Goal: Transaction & Acquisition: Purchase product/service

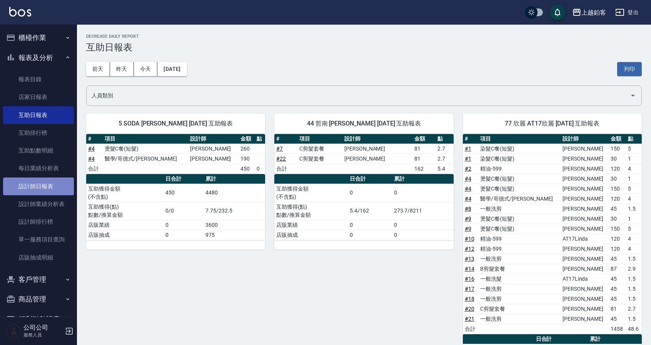
click at [50, 185] on link "設計師日報表" at bounding box center [38, 186] width 71 height 18
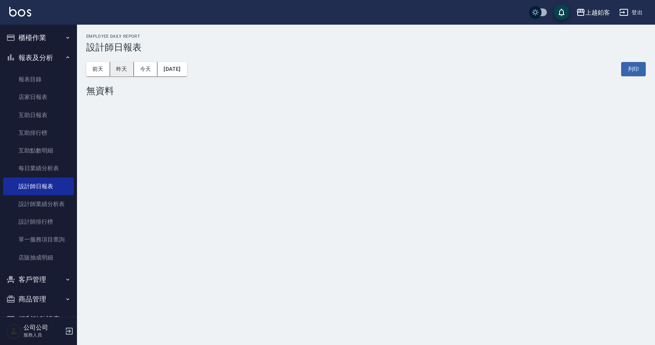
click at [117, 68] on button "昨天" at bounding box center [122, 69] width 24 height 14
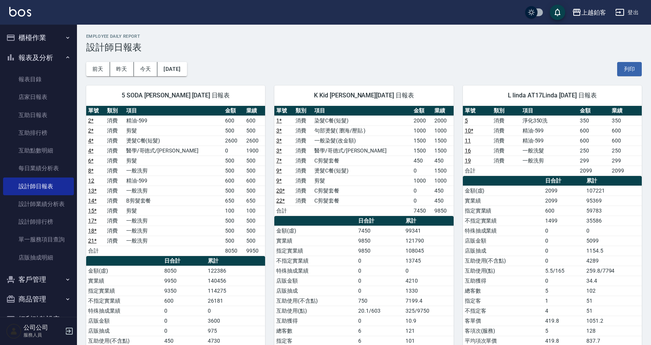
click at [40, 40] on button "櫃檯作業" at bounding box center [38, 38] width 71 height 20
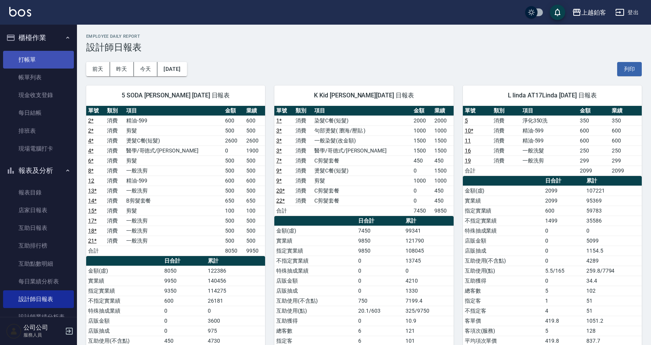
click at [38, 63] on link "打帳單" at bounding box center [38, 60] width 71 height 18
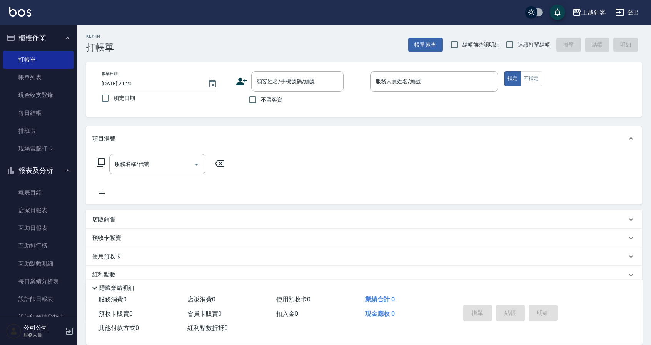
click at [533, 47] on span "連續打單結帳" at bounding box center [534, 45] width 32 height 8
click at [518, 47] on input "連續打單結帳" at bounding box center [510, 45] width 16 height 16
checkbox input "true"
drag, startPoint x: 135, startPoint y: 96, endPoint x: 155, endPoint y: 97, distance: 19.7
click at [135, 96] on label "鎖定日期" at bounding box center [160, 98] width 126 height 16
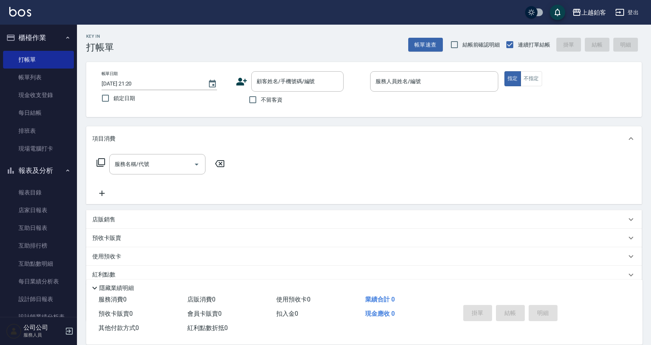
click at [114, 96] on input "鎖定日期" at bounding box center [105, 98] width 16 height 16
checkbox input "true"
click at [255, 101] on input "不留客資" at bounding box center [253, 100] width 16 height 16
checkbox input "true"
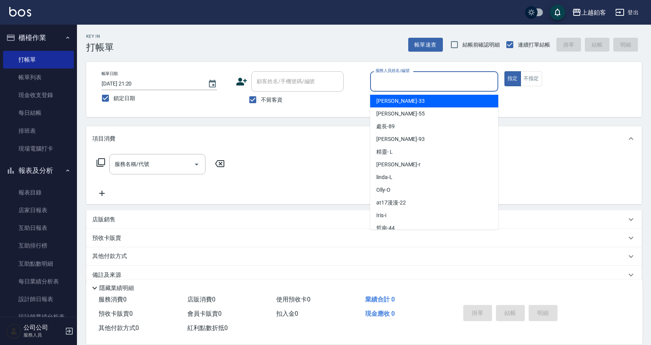
click at [422, 85] on input "服務人員姓名/編號" at bounding box center [434, 81] width 121 height 13
type input "ㄓ"
type input "4"
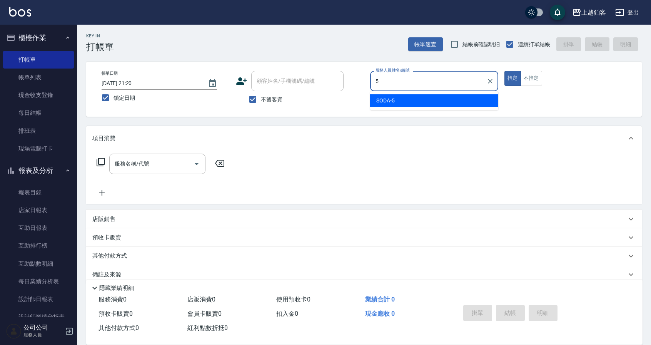
type input "SODA-5"
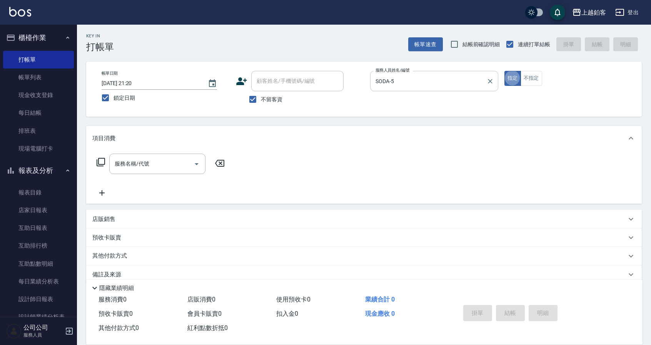
type button "true"
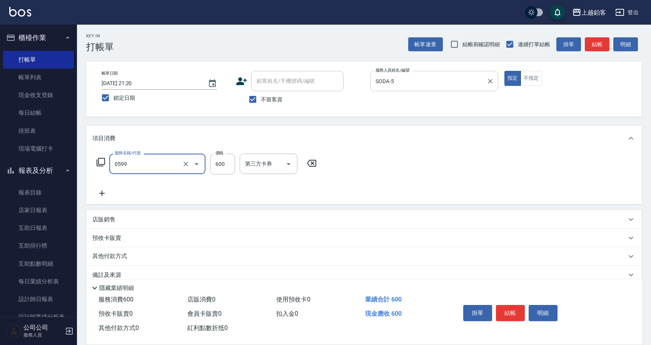
type input "精油-599(0599)"
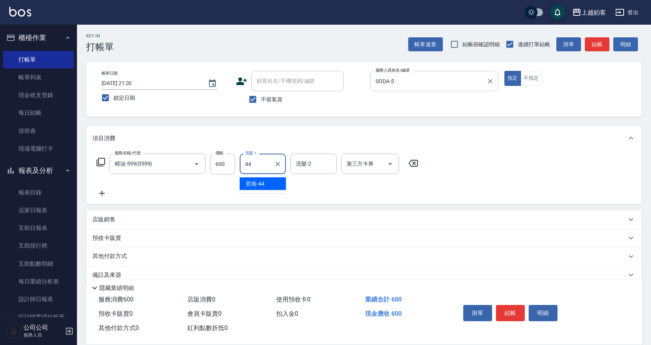
type input "哲南-44"
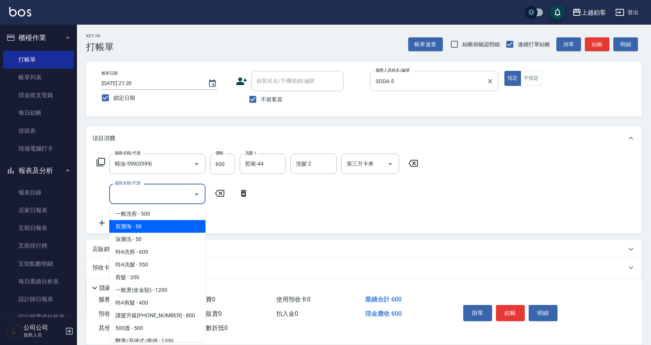
type input "剪瀏海(0050)"
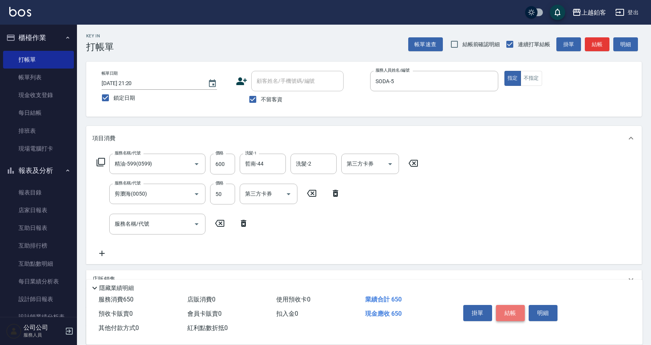
click at [512, 309] on button "結帳" at bounding box center [510, 313] width 29 height 16
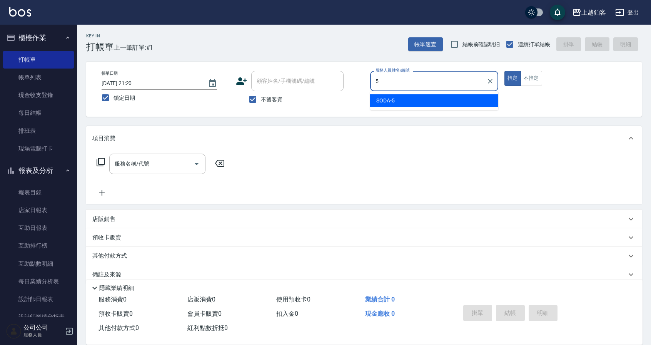
type input "SODA-5"
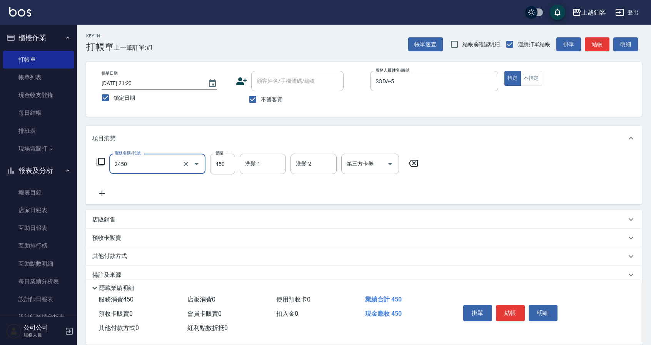
type input "C剪髮套餐(2450)"
type input "550"
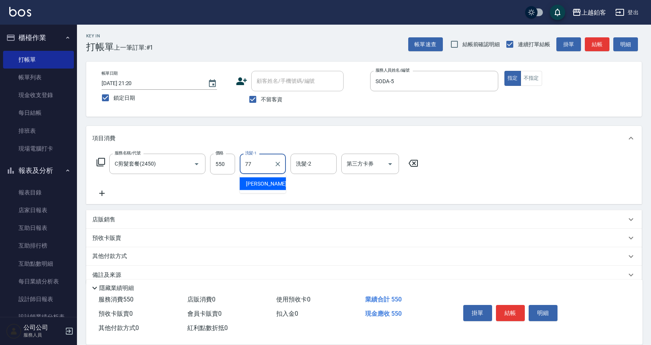
type input "欣麗-77"
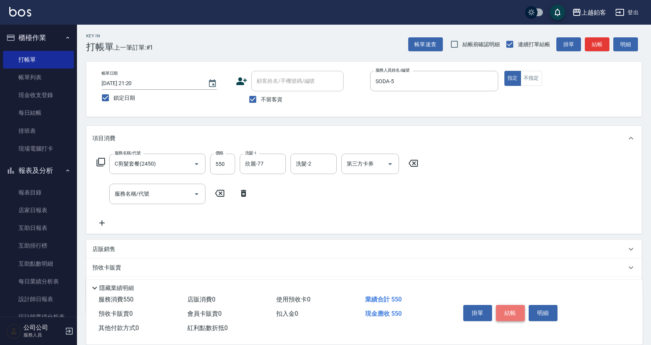
click at [513, 309] on button "結帳" at bounding box center [510, 313] width 29 height 16
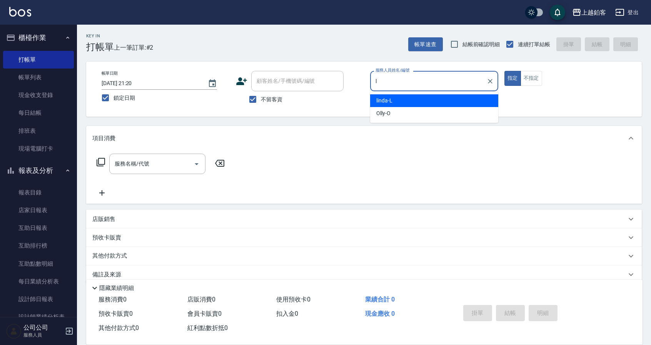
type input "linda-L"
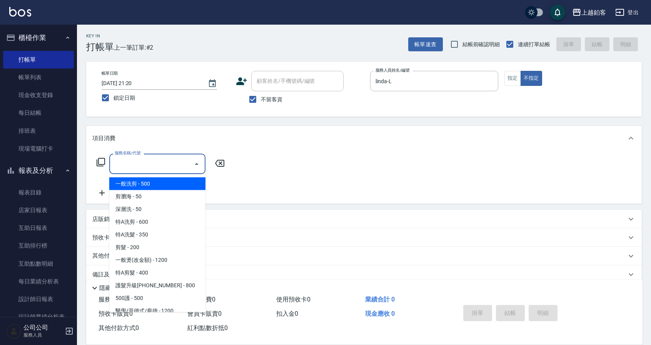
type input "一般洗剪(5)"
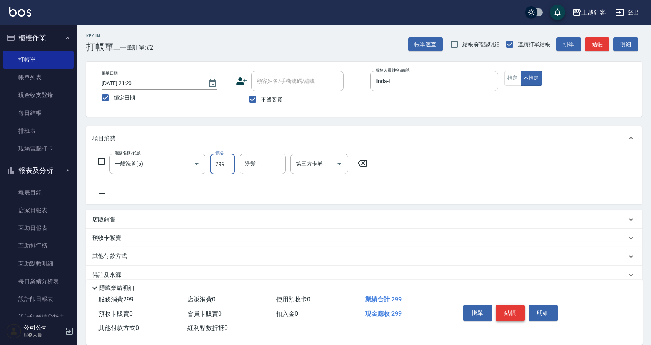
type input "299"
type input "欣麗-77"
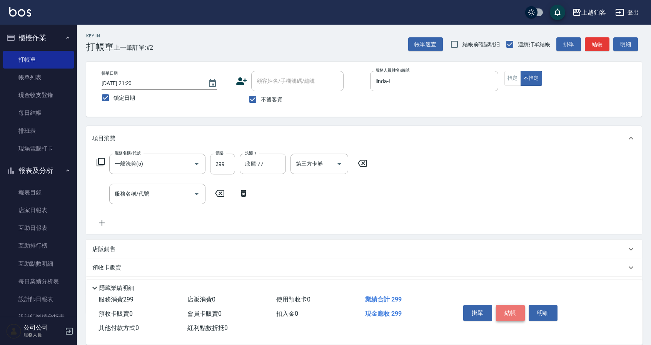
click at [511, 312] on button "結帳" at bounding box center [510, 313] width 29 height 16
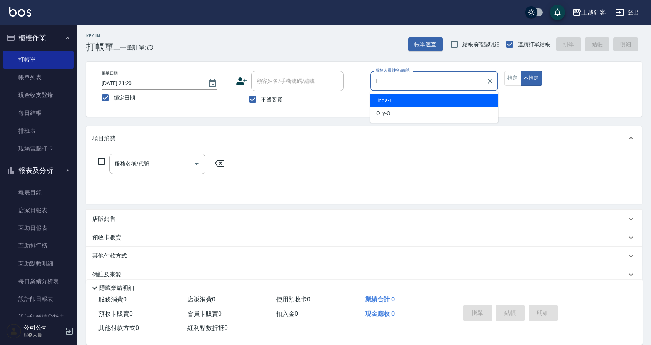
type input "linda-L"
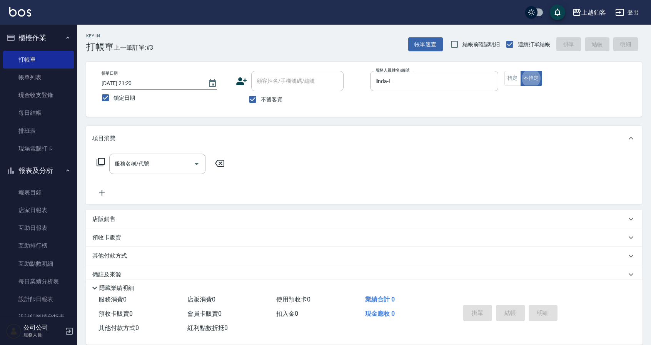
type button "false"
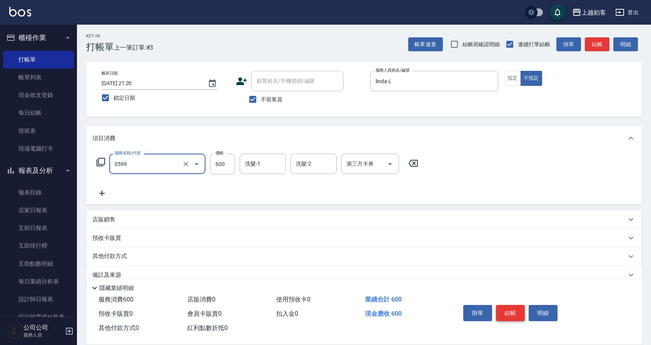
type input "精油-599(0599)"
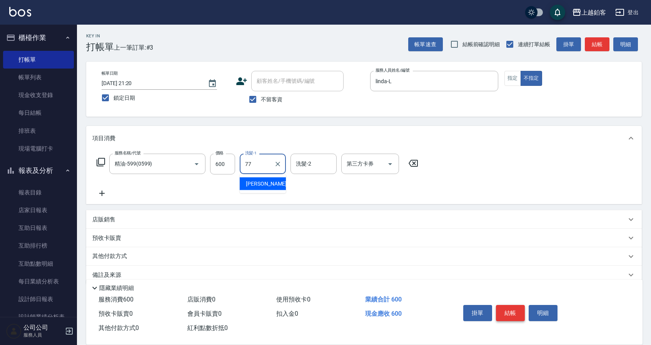
type input "欣麗-77"
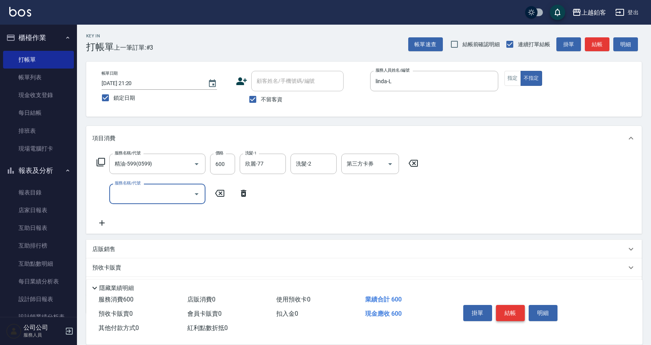
click at [511, 312] on button "結帳" at bounding box center [510, 313] width 29 height 16
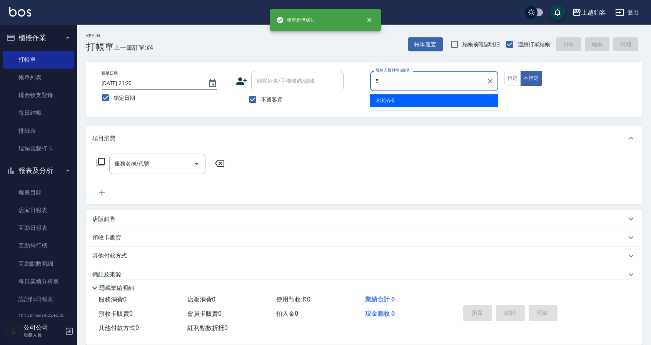
type input "SODA-5"
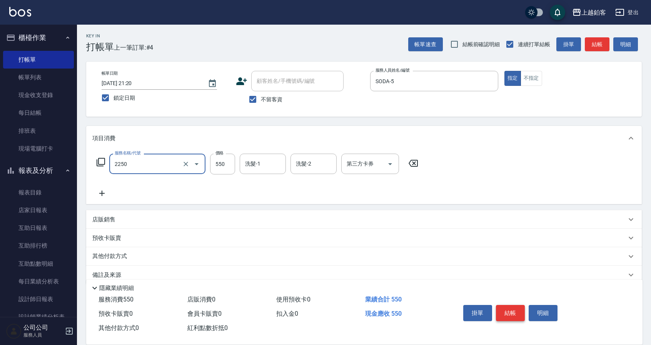
type input "B剪髮套餐(2250)"
type input "650"
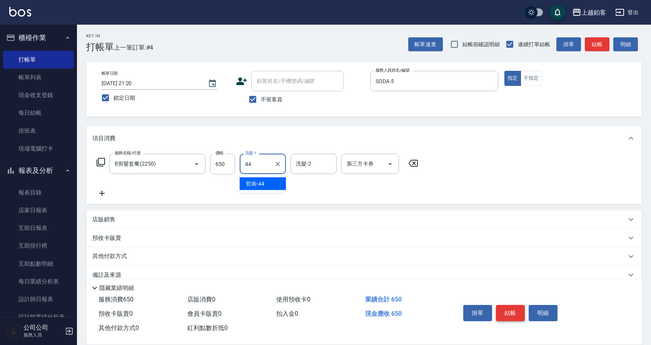
type input "哲南-44"
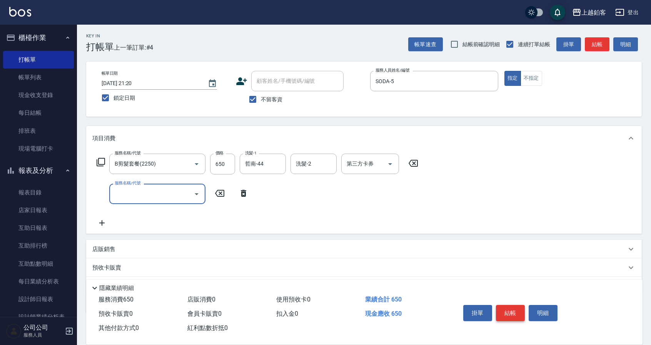
click at [511, 307] on button "結帳" at bounding box center [510, 313] width 29 height 16
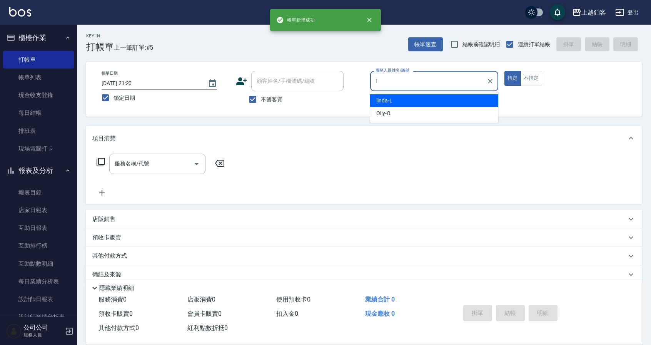
type input "linda-L"
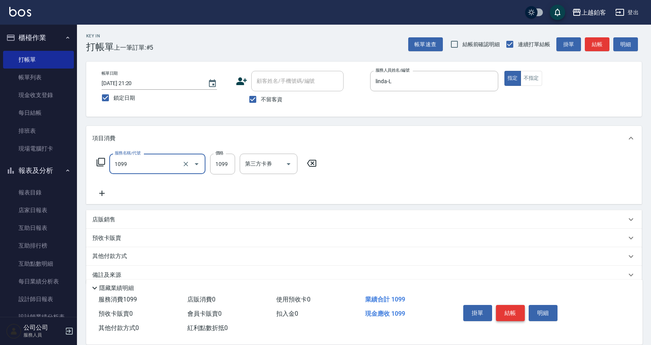
type input "精油洗剪餐(1099)"
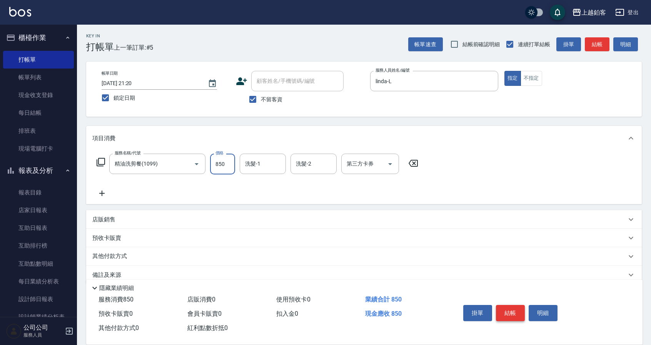
type input "850"
type input "欣麗-77"
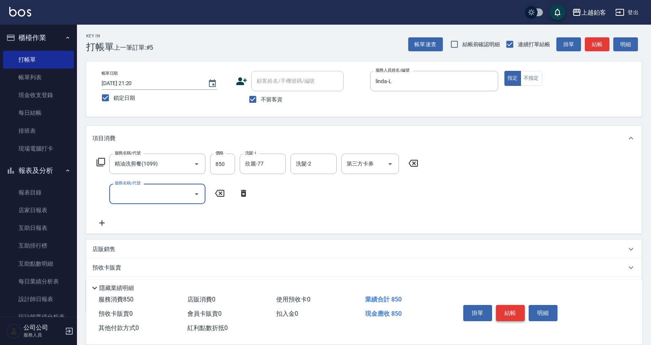
click at [516, 311] on button "結帳" at bounding box center [510, 313] width 29 height 16
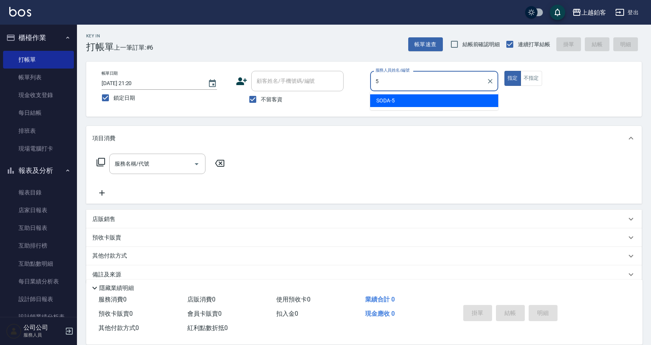
type input "SODA-5"
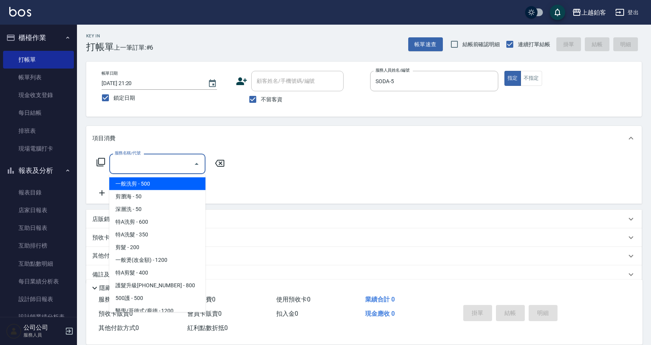
type input "一般洗剪(5)"
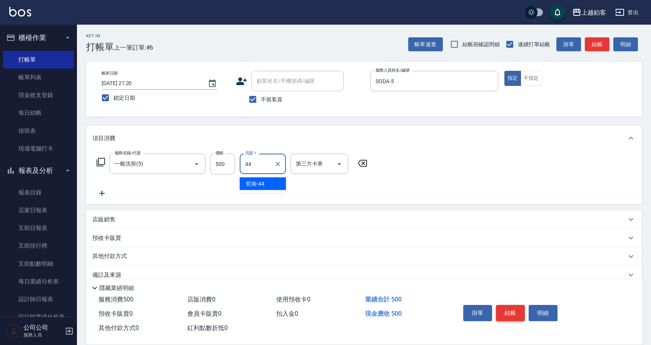
type input "哲南-44"
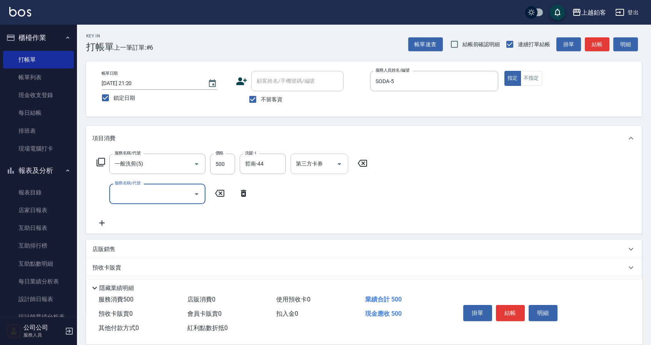
click at [316, 164] on input "第三方卡券" at bounding box center [313, 163] width 39 height 13
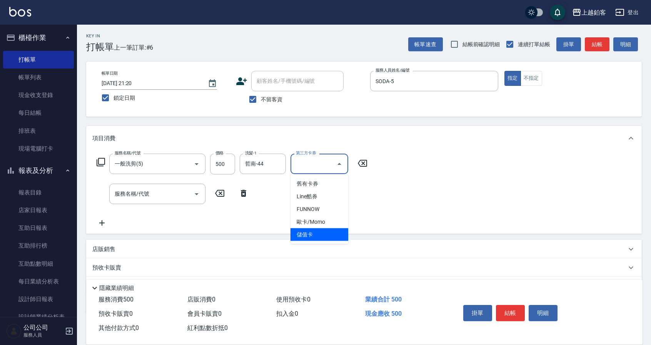
click at [303, 230] on span "儲值卡" at bounding box center [320, 234] width 58 height 13
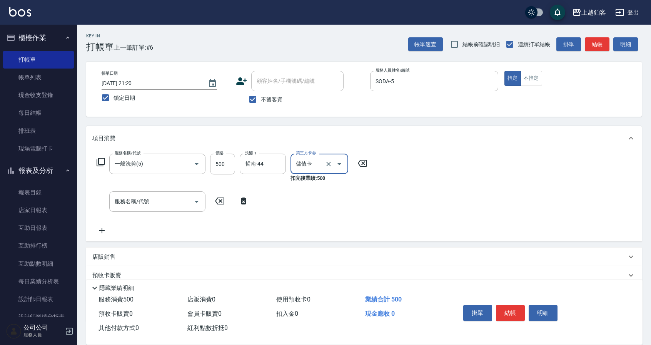
type input "儲值卡"
click at [510, 315] on button "結帳" at bounding box center [510, 313] width 29 height 16
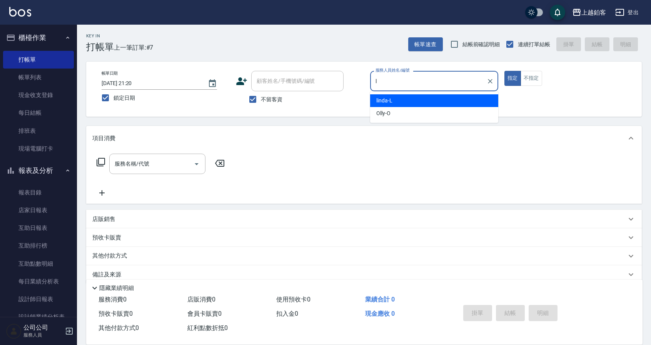
type input "linda-L"
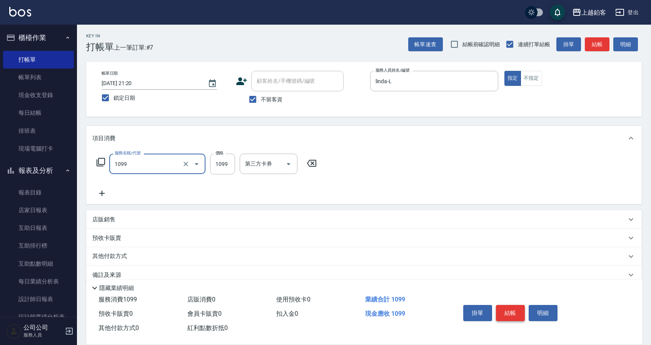
type input "精油洗剪餐(1099)"
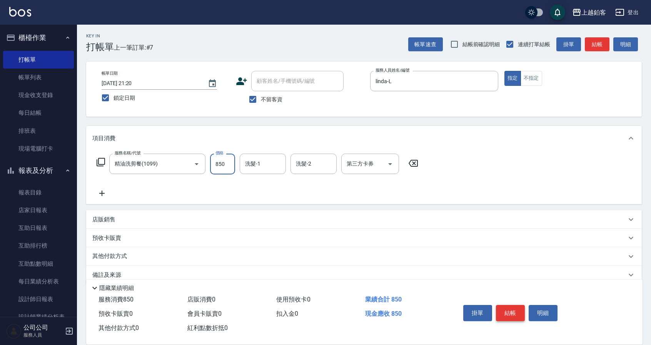
type input "850"
type input "欣麗-77"
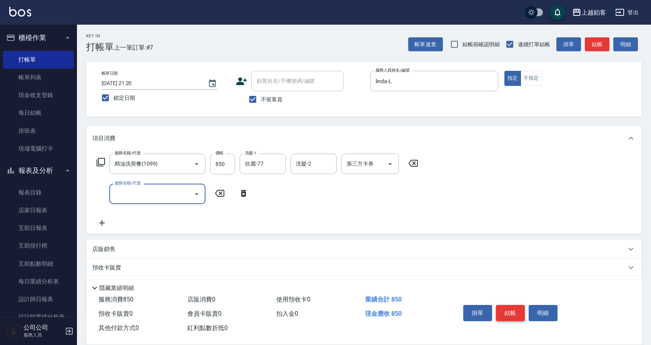
click at [515, 314] on button "結帳" at bounding box center [510, 313] width 29 height 16
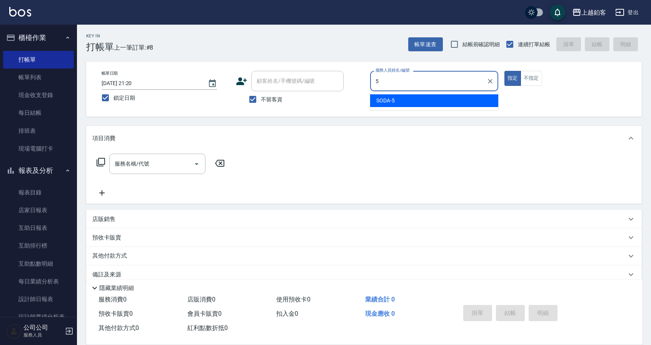
type input "SODA-5"
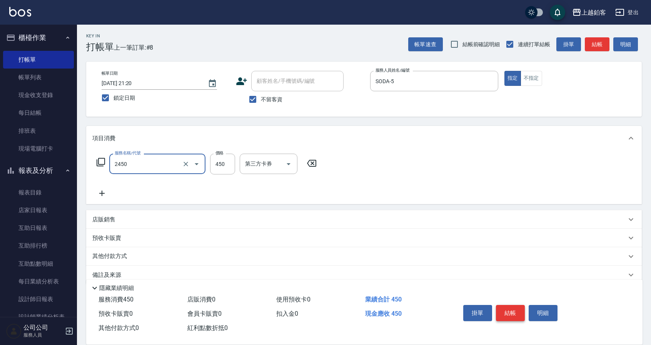
type input "C剪髮套餐(2450)"
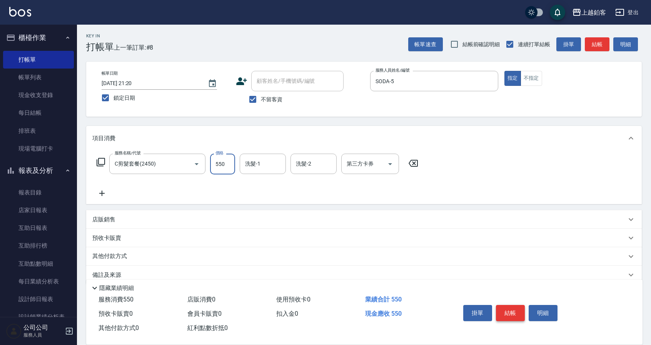
type input "550"
type input "欣麗-77"
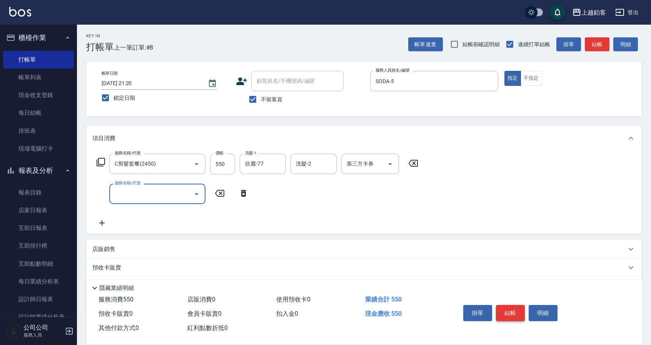
click at [506, 313] on button "結帳" at bounding box center [510, 313] width 29 height 16
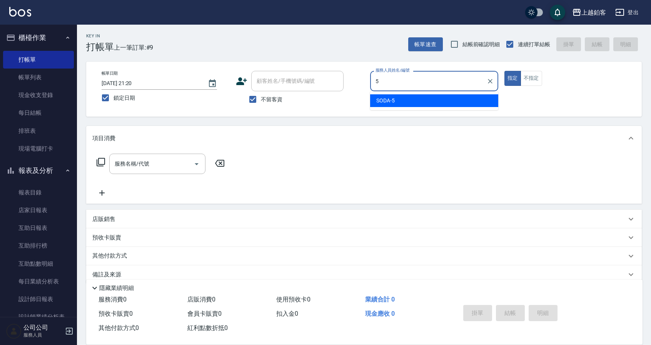
type input "SODA-5"
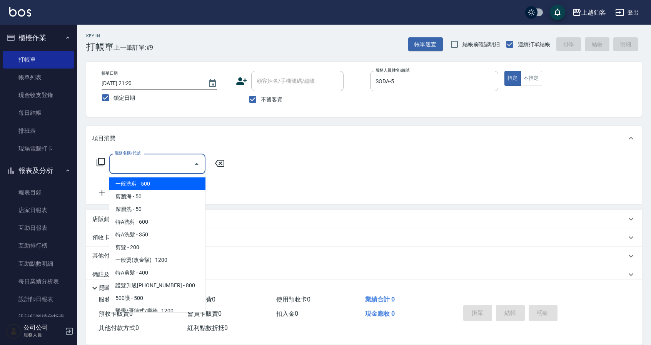
type input "一般洗剪(5)"
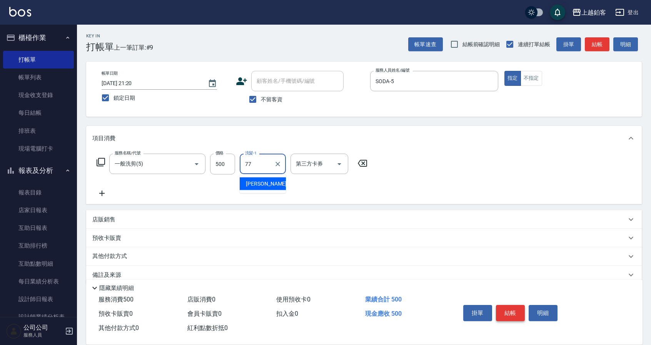
type input "欣麗-77"
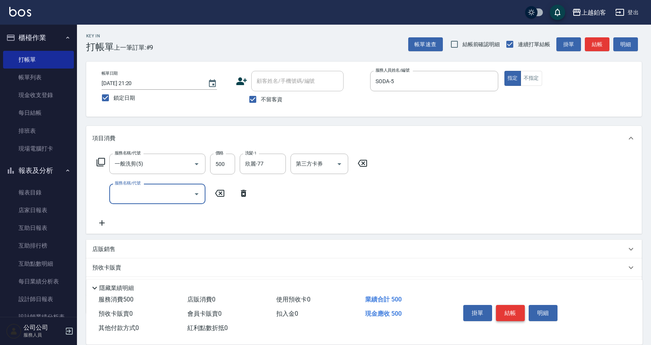
click at [508, 310] on button "結帳" at bounding box center [510, 313] width 29 height 16
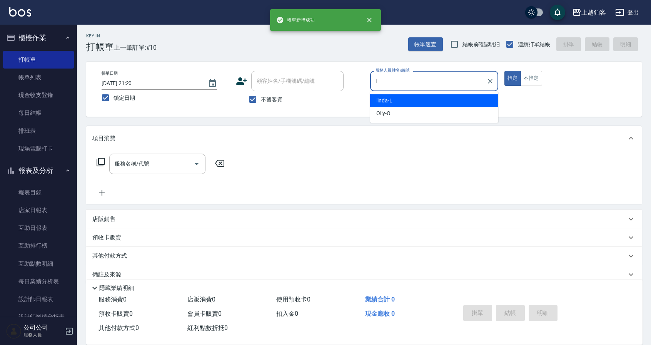
type input "linda-L"
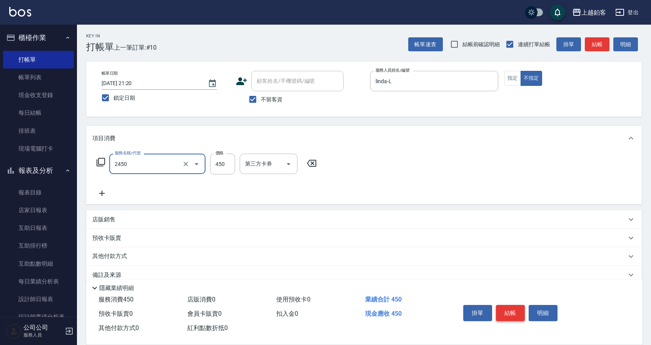
type input "C剪髮套餐(2450)"
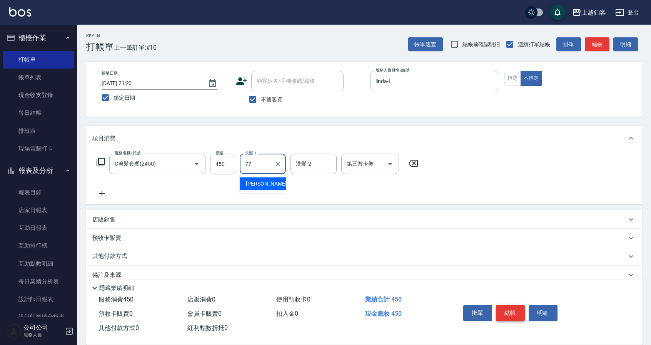
type input "欣麗-77"
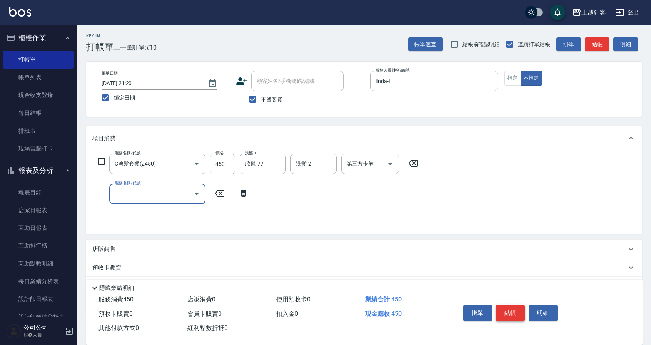
click at [505, 308] on button "結帳" at bounding box center [510, 313] width 29 height 16
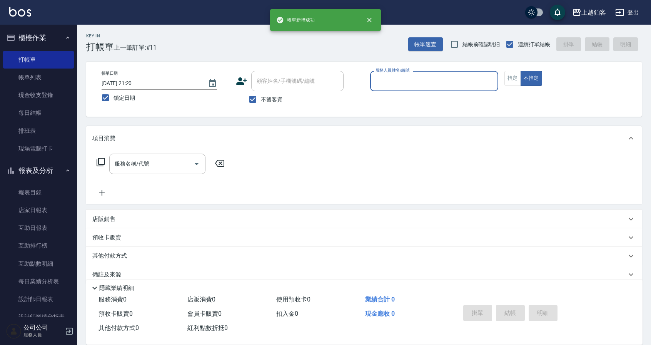
type input "6"
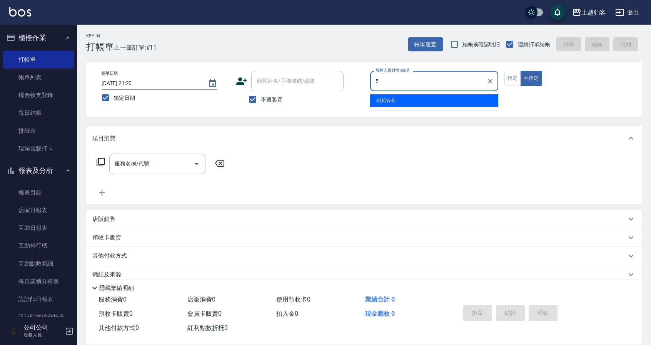
type input "SODA-5"
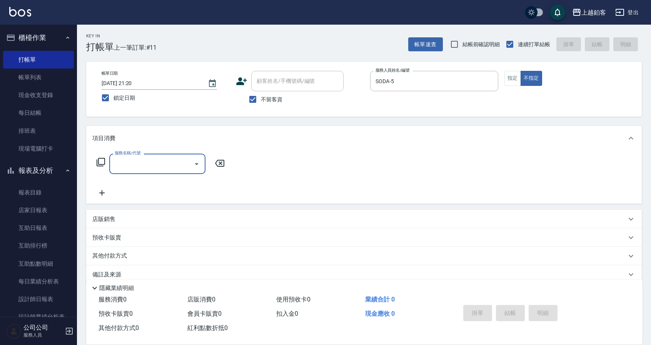
drag, startPoint x: 511, startPoint y: 75, endPoint x: 508, endPoint y: 145, distance: 70.1
click at [511, 75] on button "指定" at bounding box center [513, 78] width 17 height 15
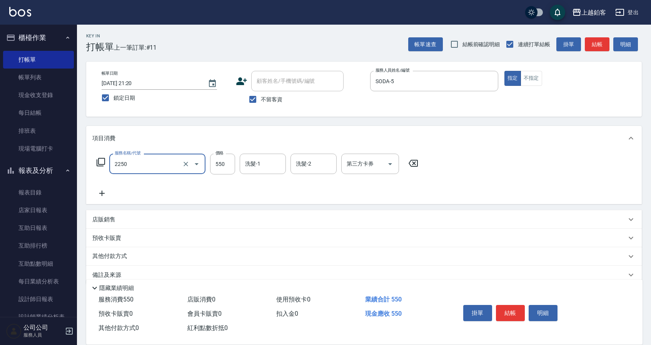
type input "B剪髮套餐(2250)"
type input "650"
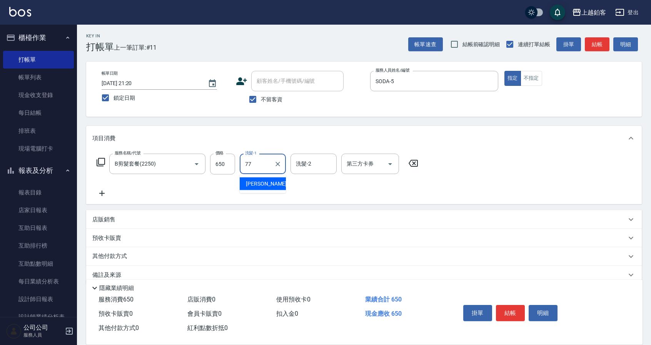
type input "欣麗-77"
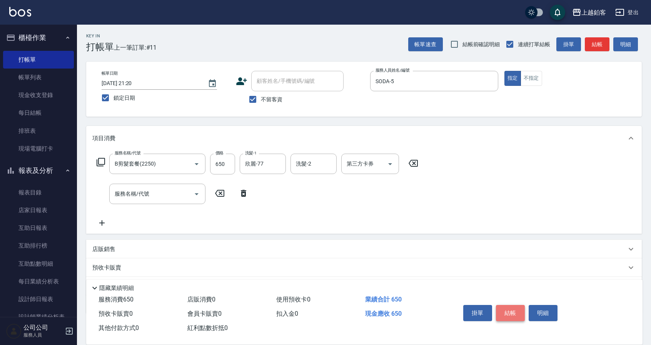
click at [509, 310] on button "結帳" at bounding box center [510, 313] width 29 height 16
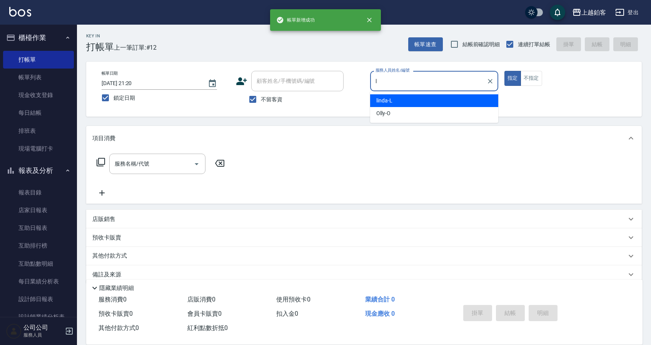
type input "linda-L"
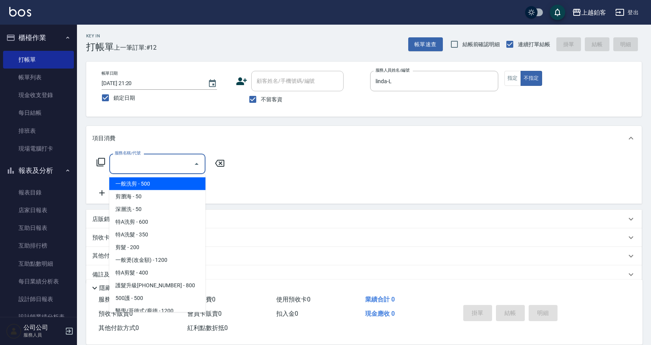
type input "一般洗剪(5)"
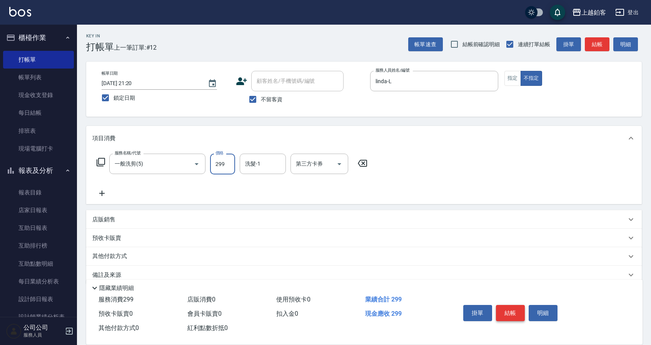
type input "299"
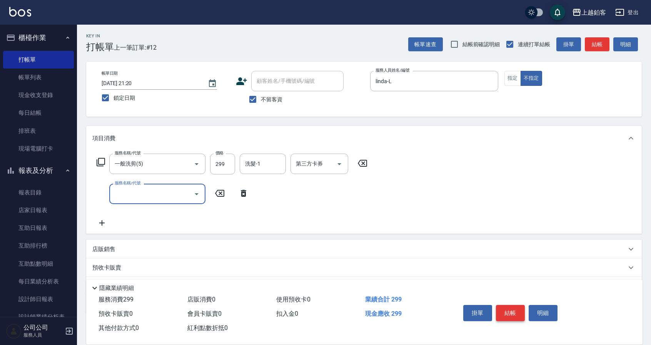
click at [508, 309] on button "結帳" at bounding box center [510, 313] width 29 height 16
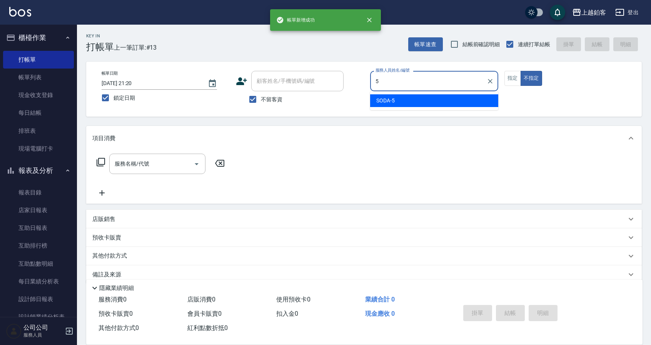
type input "SODA-5"
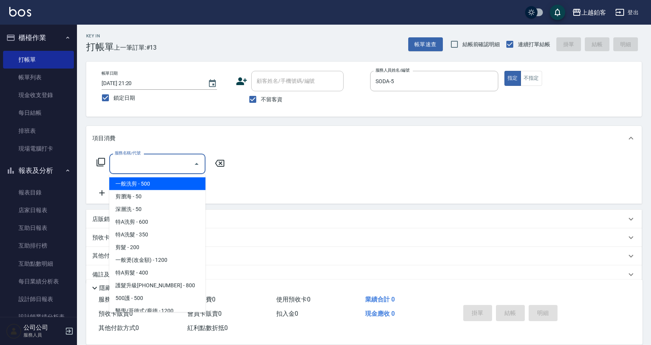
type input "一般洗剪(5)"
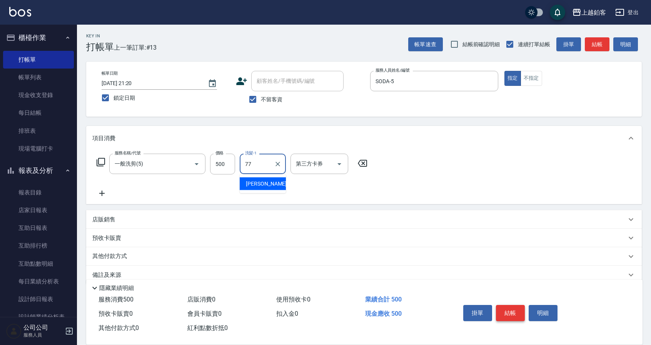
type input "欣麗-77"
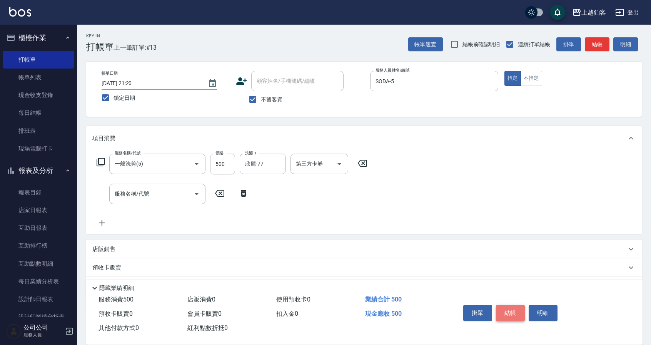
click at [510, 306] on button "結帳" at bounding box center [510, 313] width 29 height 16
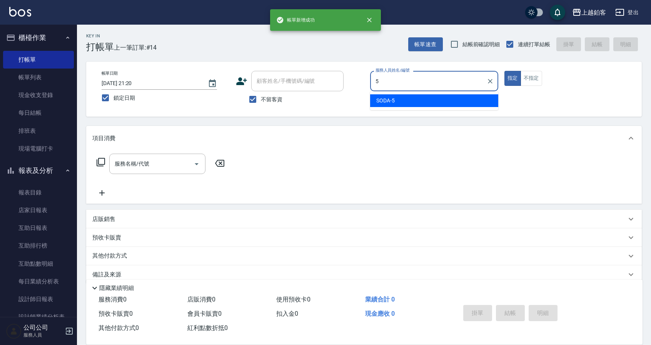
type input "SODA-5"
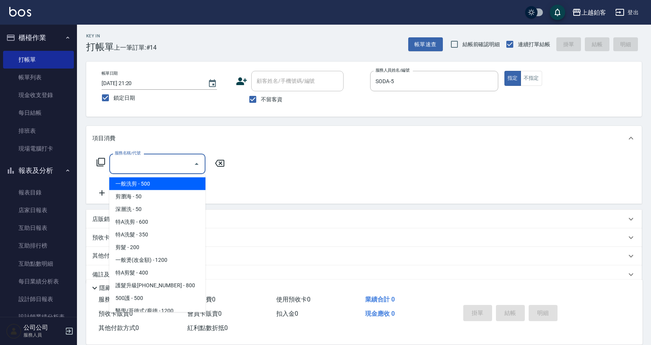
type input "一般洗剪(5)"
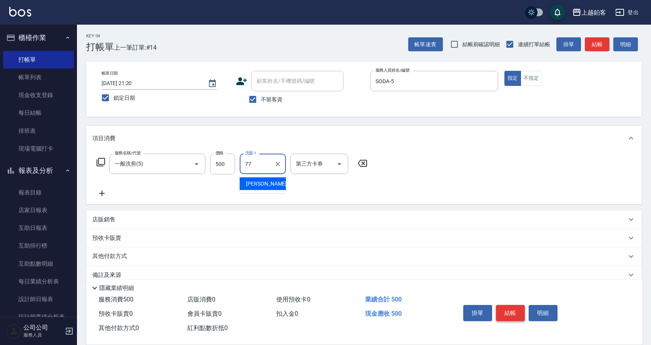
type input "欣麗-77"
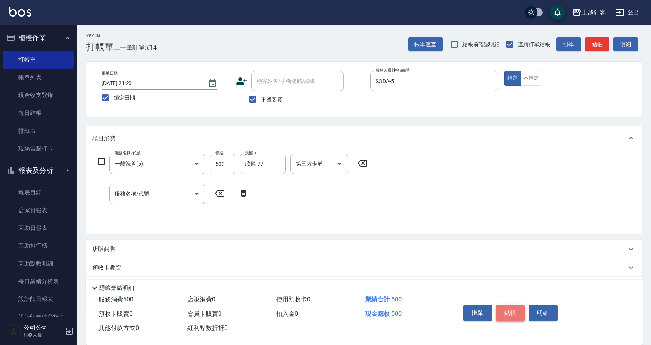
click at [507, 307] on button "結帳" at bounding box center [510, 313] width 29 height 16
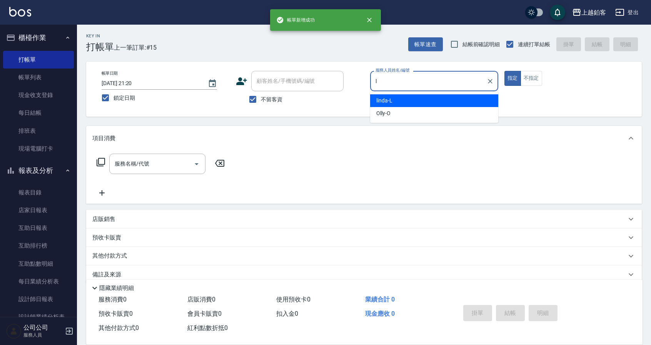
type input "linda-L"
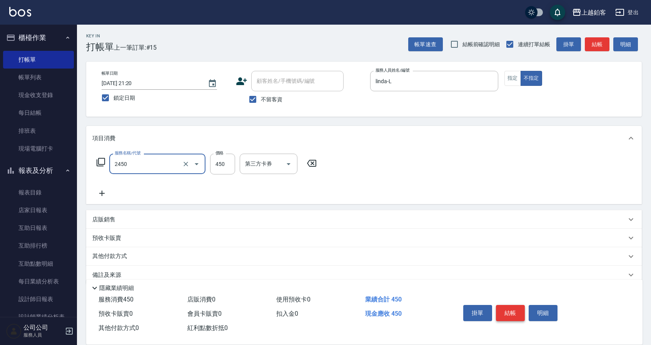
type input "C剪髮套餐(2450)"
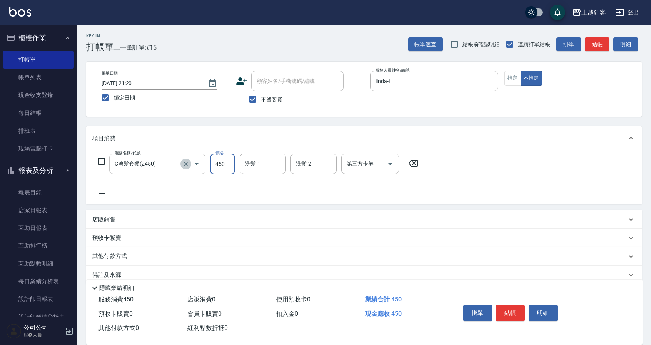
click at [187, 163] on icon "Clear" at bounding box center [186, 164] width 8 height 8
type input "B剪髮套餐(2250)"
type input "欣麗-77"
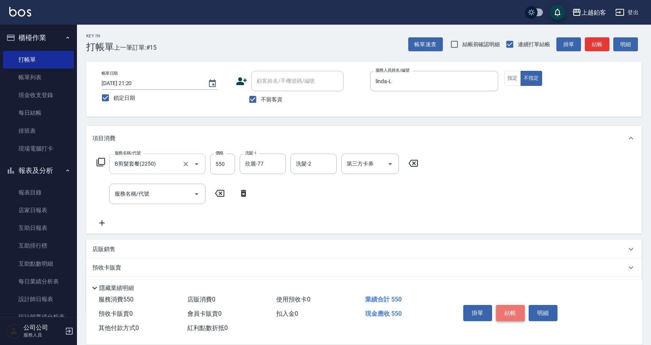
click at [505, 309] on button "結帳" at bounding box center [510, 313] width 29 height 16
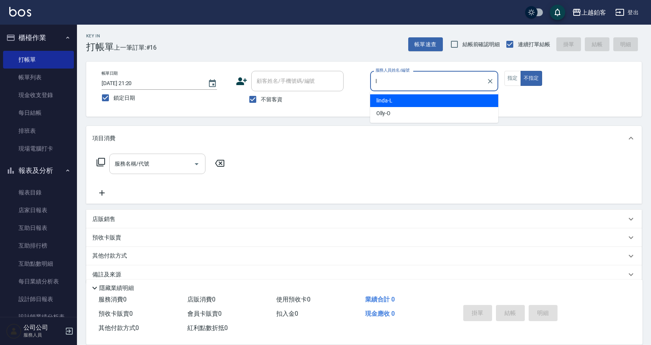
type input "linda-L"
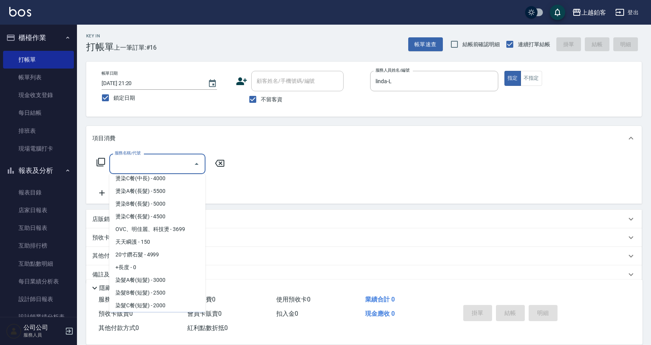
scroll to position [538, 0]
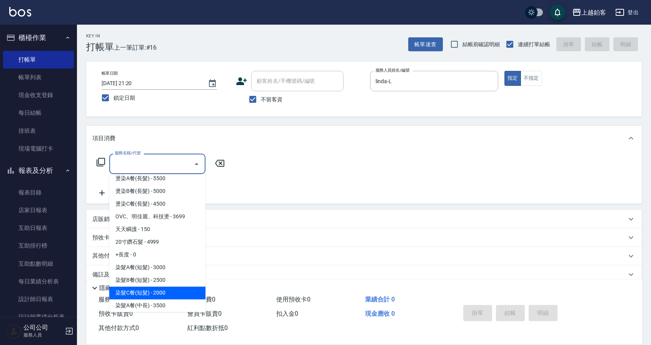
type input "染髮C餐(短髮)(5203)"
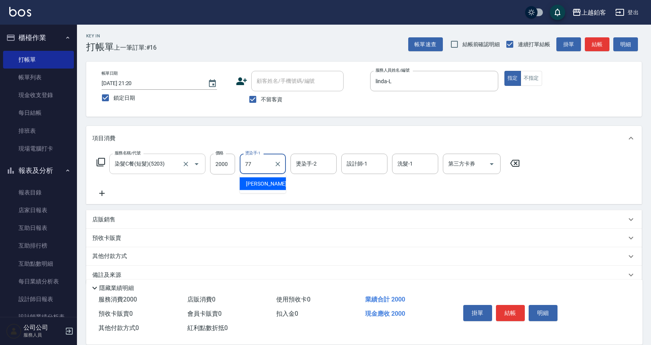
type input "欣麗-77"
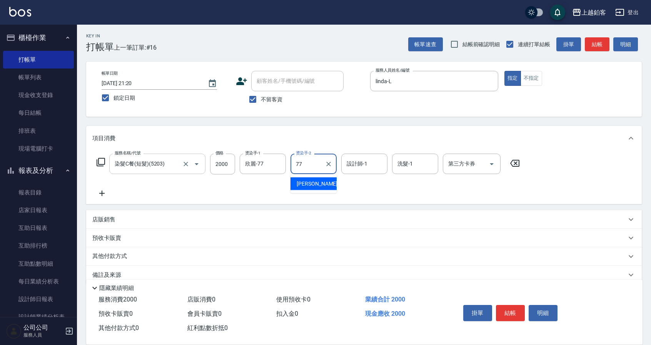
type input "欣麗-77"
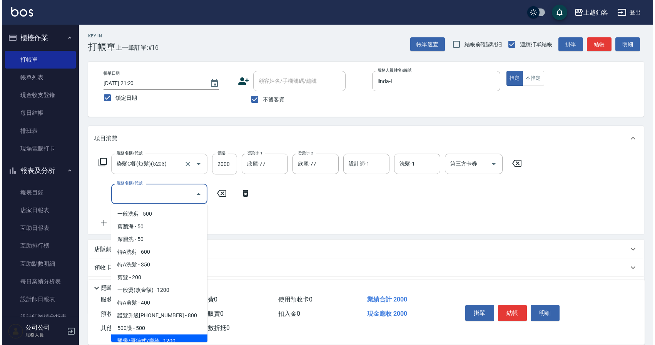
scroll to position [5, 0]
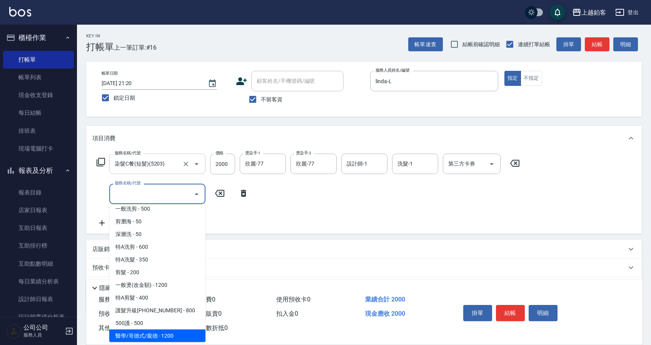
type input "醫學/哥德式/龐德(417)"
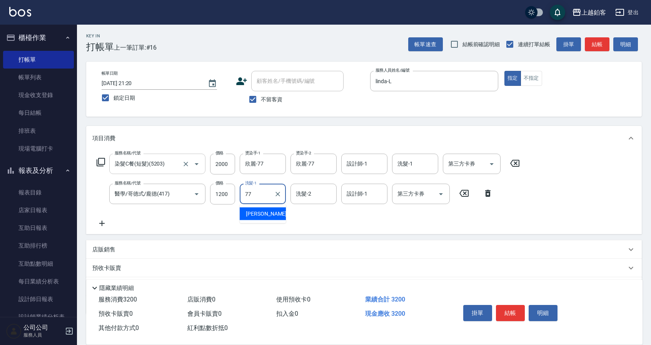
type input "欣麗-77"
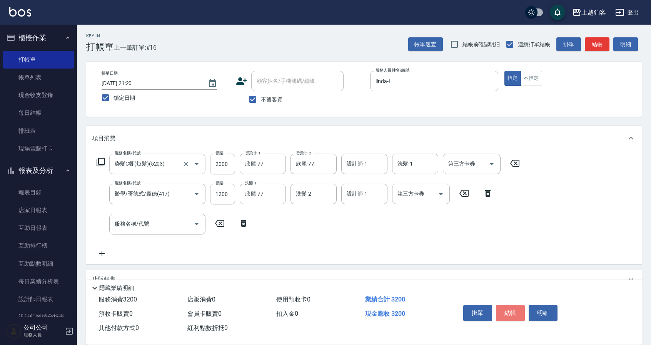
click at [511, 307] on button "結帳" at bounding box center [510, 313] width 29 height 16
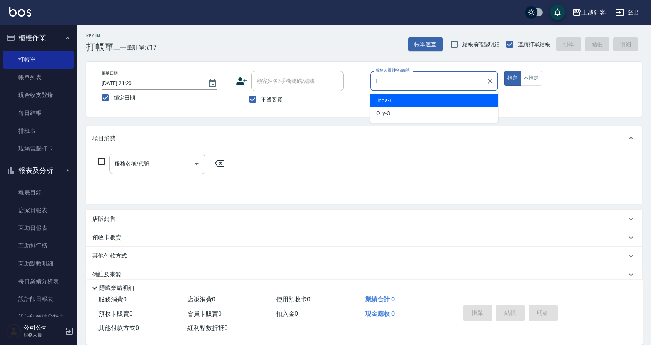
type input "linda-L"
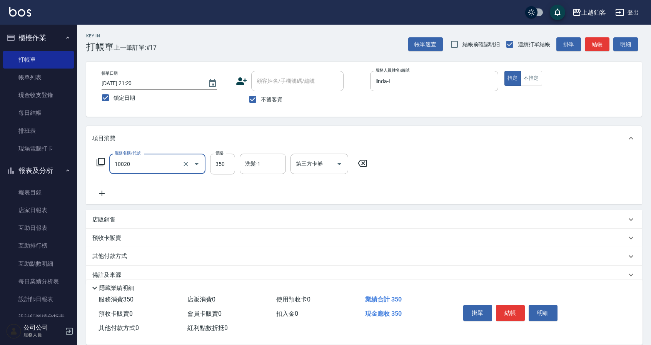
type input "淨化350洗(10020)"
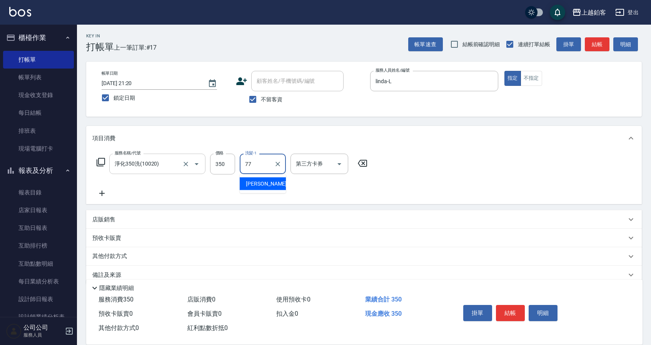
type input "欣麗-77"
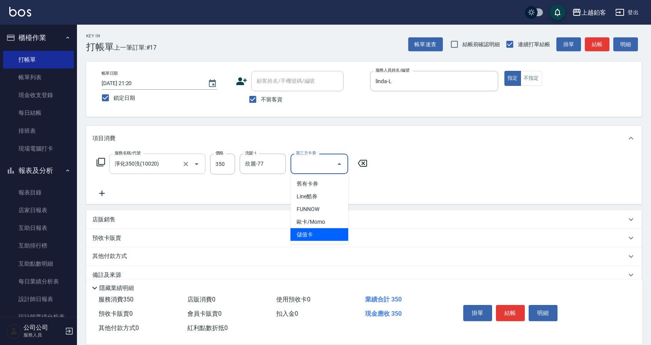
type input "儲值卡"
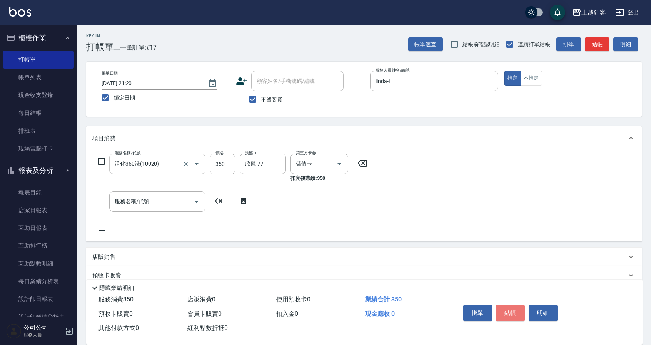
click at [510, 306] on button "結帳" at bounding box center [510, 313] width 29 height 16
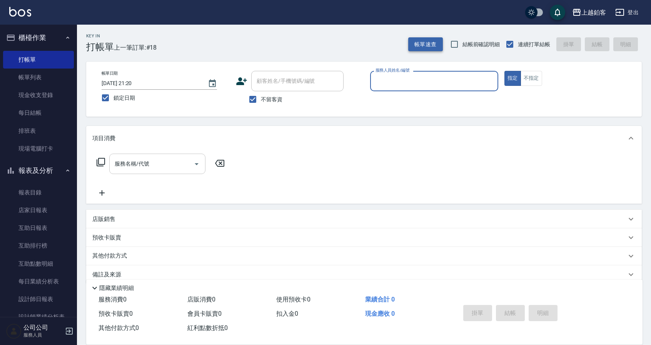
click at [416, 44] on button "帳單速查" at bounding box center [425, 44] width 35 height 14
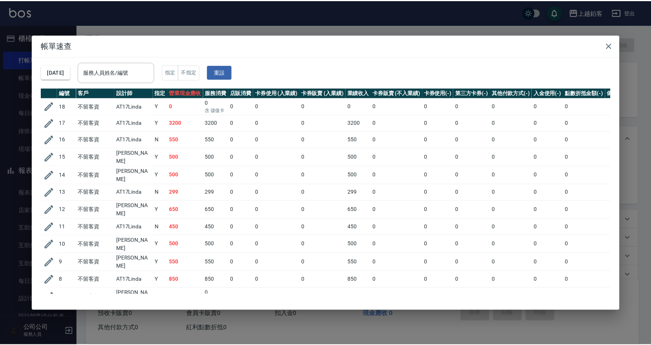
scroll to position [0, 0]
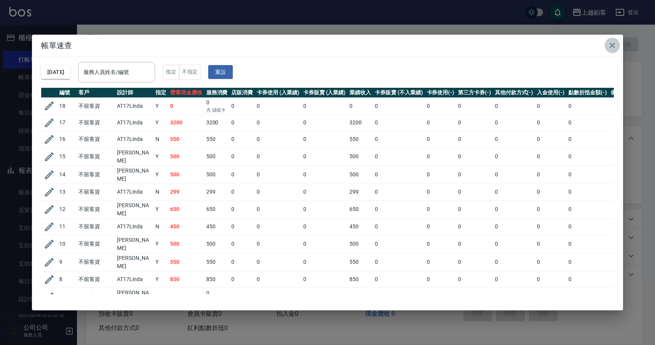
click at [617, 47] on button "button" at bounding box center [612, 45] width 15 height 15
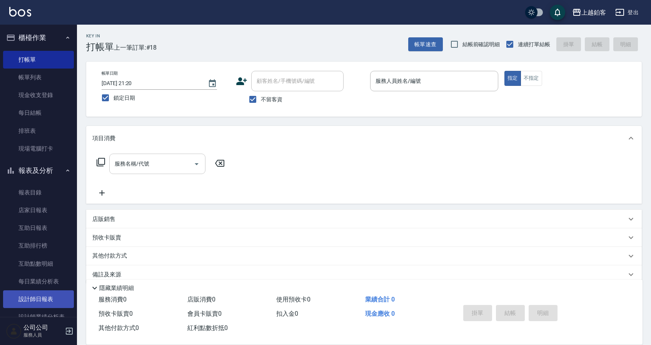
click at [39, 294] on link "設計師日報表" at bounding box center [38, 299] width 71 height 18
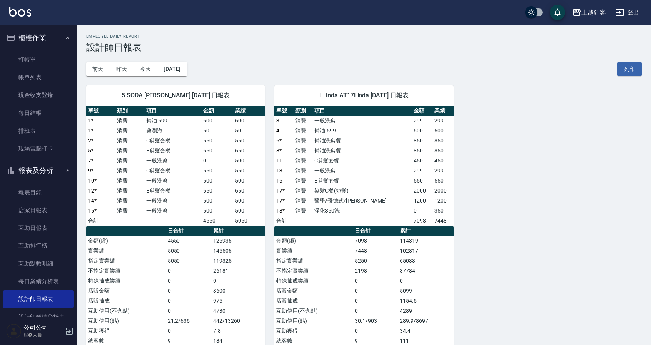
click at [267, 211] on div "L linda AT17Linda [DATE] 日報表 單號 類別 項目 金額 業績 3 消費 一般洗剪 299 299 4 消費 精油-599 600 6…" at bounding box center [359, 240] width 188 height 329
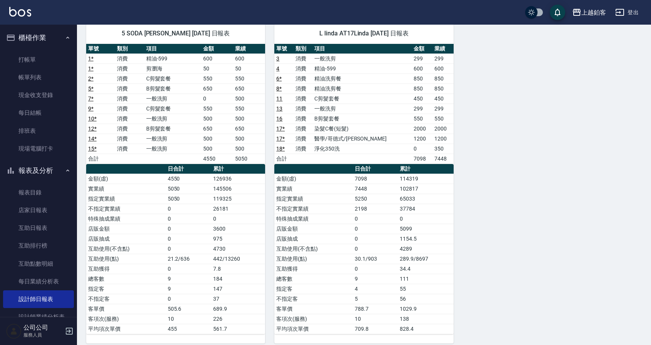
scroll to position [61, 0]
